Goal: Check status: Check status

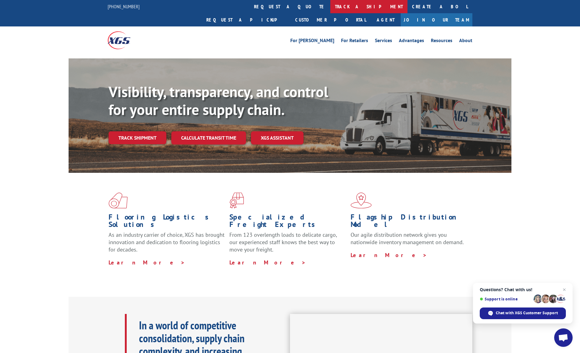
click at [331, 4] on link "track a shipment" at bounding box center [369, 6] width 77 height 13
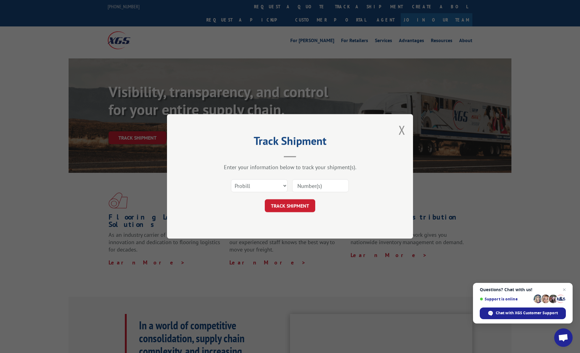
click at [306, 185] on input at bounding box center [320, 186] width 57 height 13
paste input "17564639,"
type input "17564639"
click at [308, 204] on button "TRACK SHIPMENT" at bounding box center [290, 206] width 50 height 13
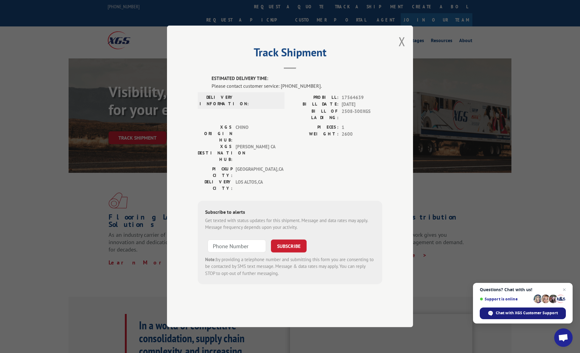
click at [528, 314] on span "Chat with XGS Customer Support" at bounding box center [527, 314] width 62 height 6
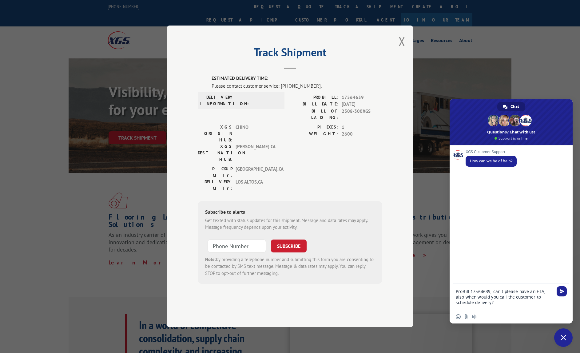
paste textarea "670-5945"
click at [456, 296] on textarea "ProBill 17564639, can I please have an ETA, also when would you call the custom…" at bounding box center [505, 292] width 98 height 38
type textarea "ProBill 17564639, can I please have an ETA, also when would you call the custom…"
click at [561, 280] on span "Send" at bounding box center [562, 280] width 5 height 5
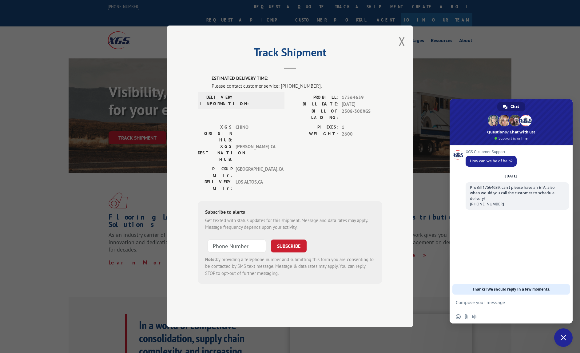
click at [561, 280] on div "XGS Customer Support How can we be of help? [DATE] ProBill 17564639, can I plea…" at bounding box center [511, 220] width 123 height 150
drag, startPoint x: 565, startPoint y: 286, endPoint x: 569, endPoint y: 296, distance: 10.9
click at [569, 296] on div "Network offline. Reconnecting... No messages can be received or sent for now. S…" at bounding box center [511, 234] width 123 height 179
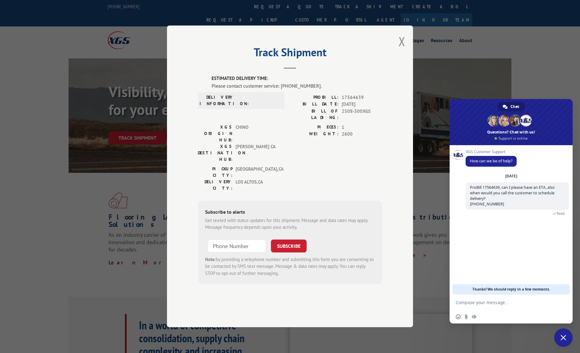
drag, startPoint x: 569, startPoint y: 296, endPoint x: 593, endPoint y: 352, distance: 61.2
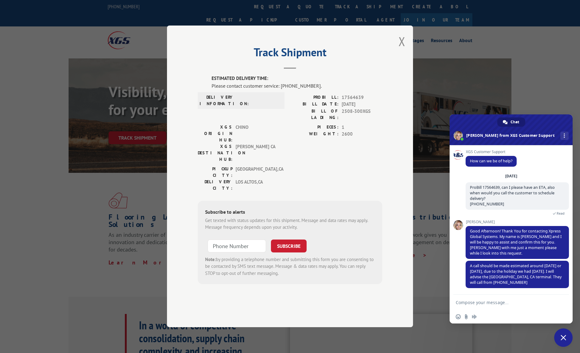
scroll to position [2, 0]
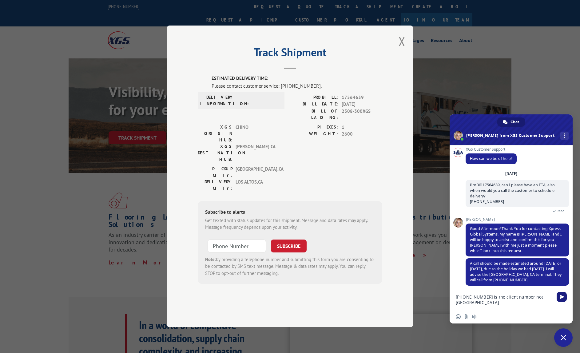
type textarea "[PHONE_NUMBER] is the client number not [GEOGRAPHIC_DATA]"
click at [565, 299] on span "Send" at bounding box center [562, 297] width 10 height 10
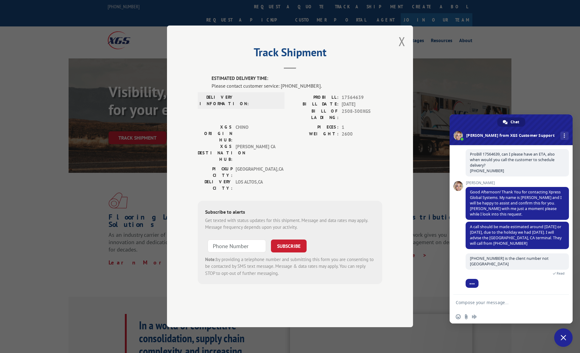
scroll to position [50, 0]
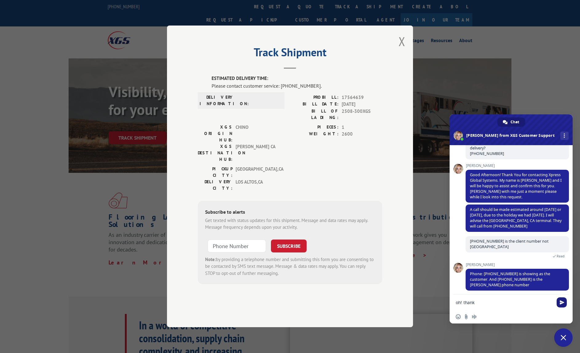
type textarea "oh! thanks"
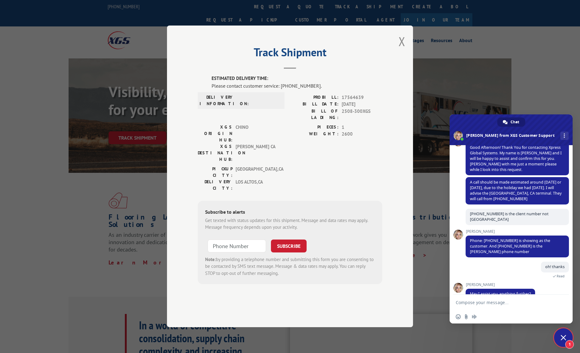
scroll to position [87, 0]
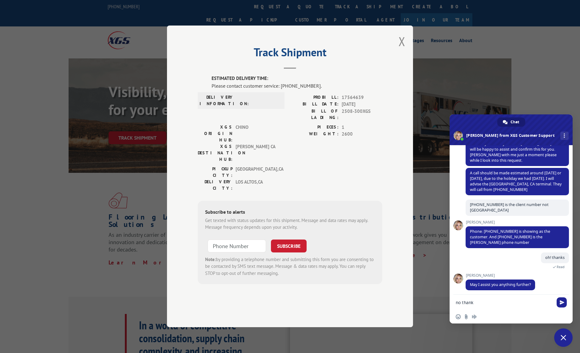
type textarea "no thanks"
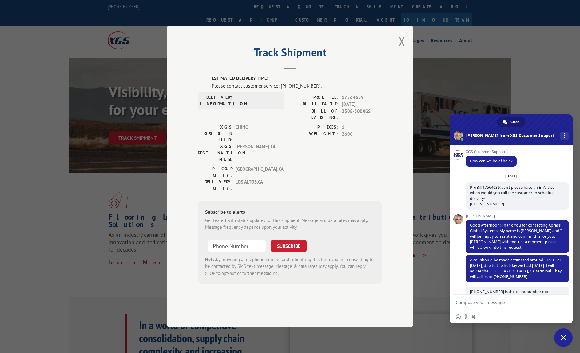
scroll to position [2, 0]
